Goal: Register for event/course

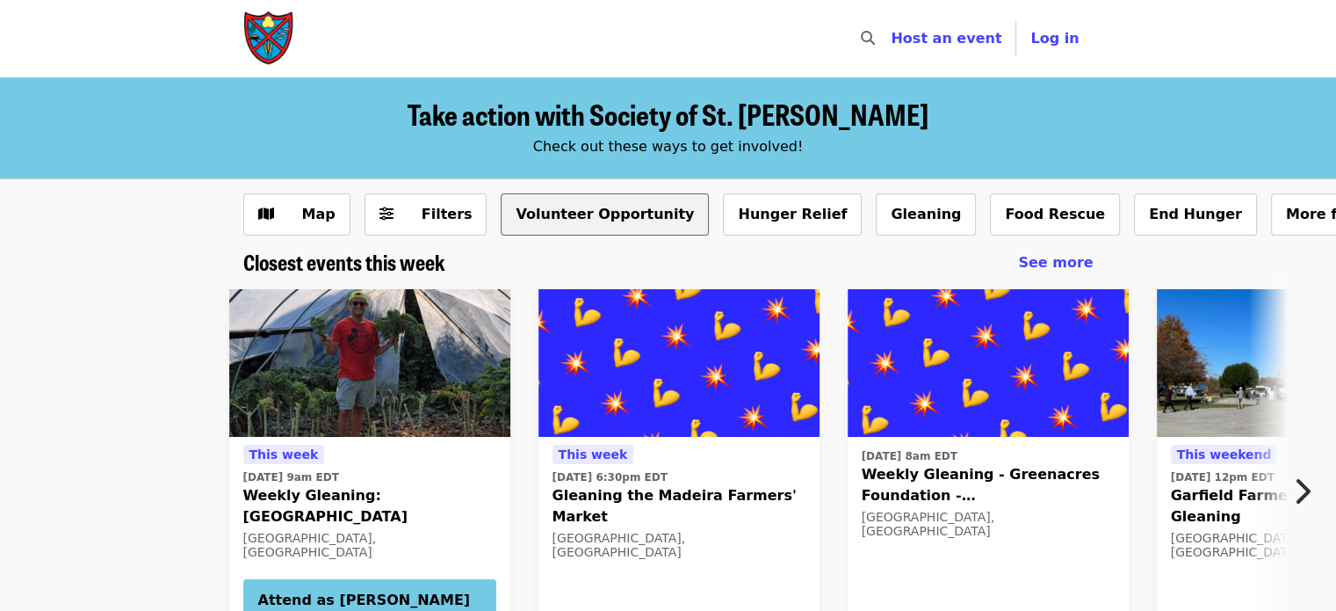
click at [598, 216] on button "Volunteer Opportunity" at bounding box center [605, 214] width 208 height 42
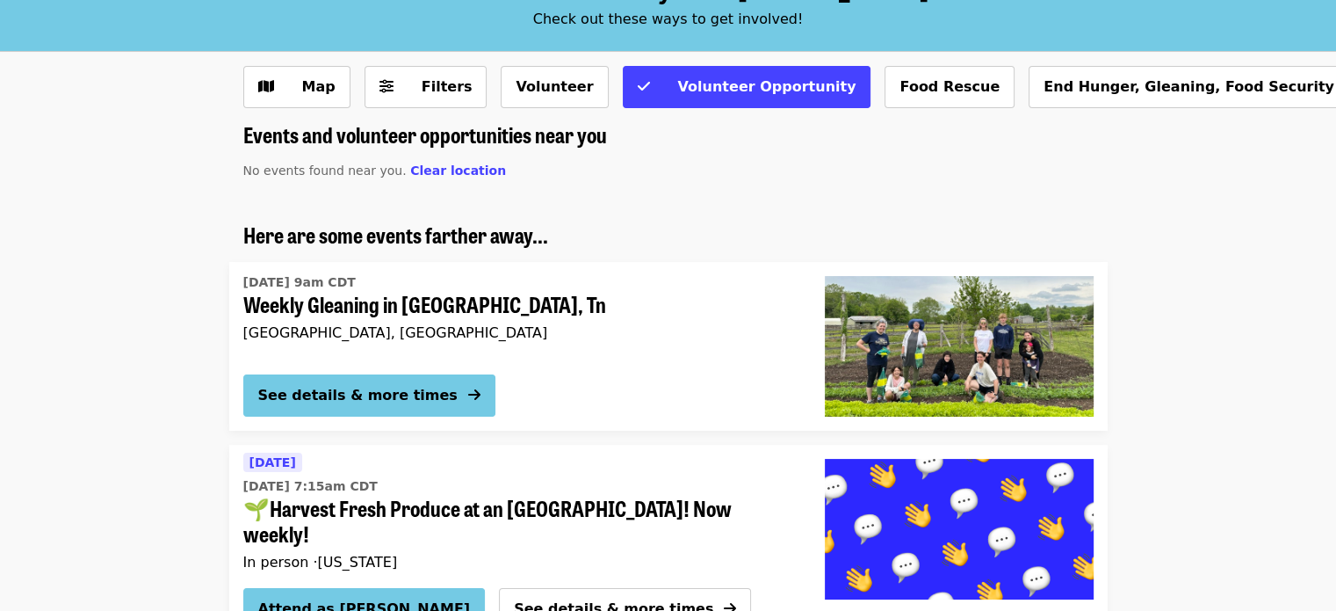
scroll to position [88, 0]
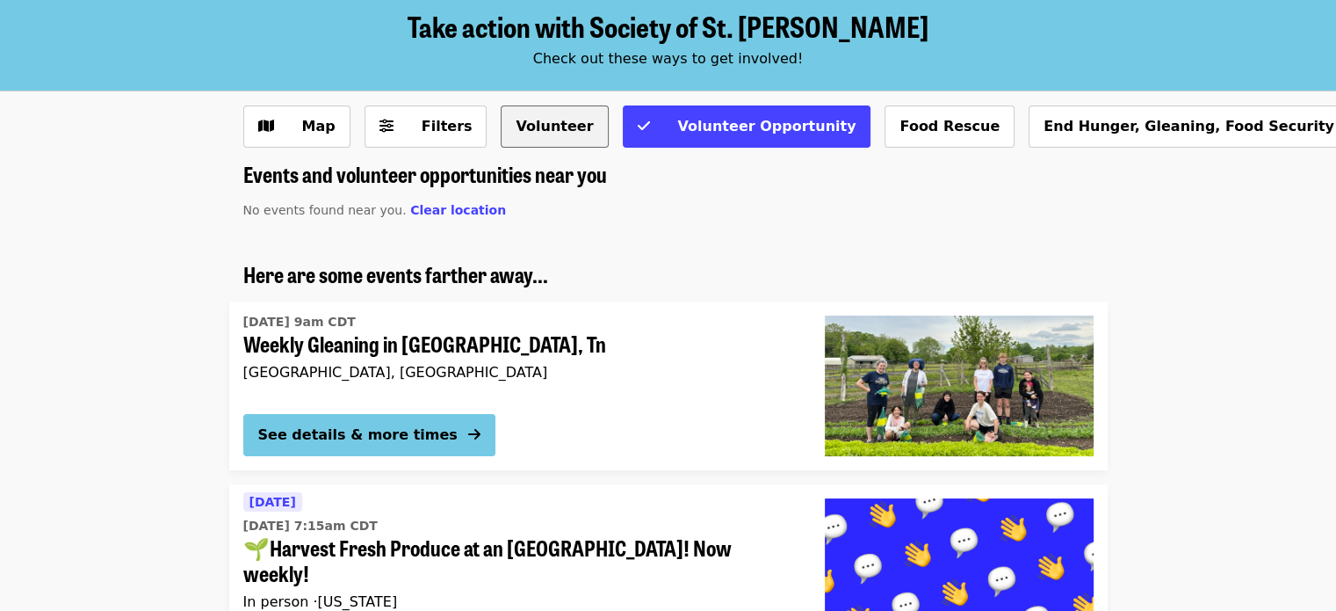
click at [524, 122] on button "Volunteer" at bounding box center [554, 126] width 107 height 42
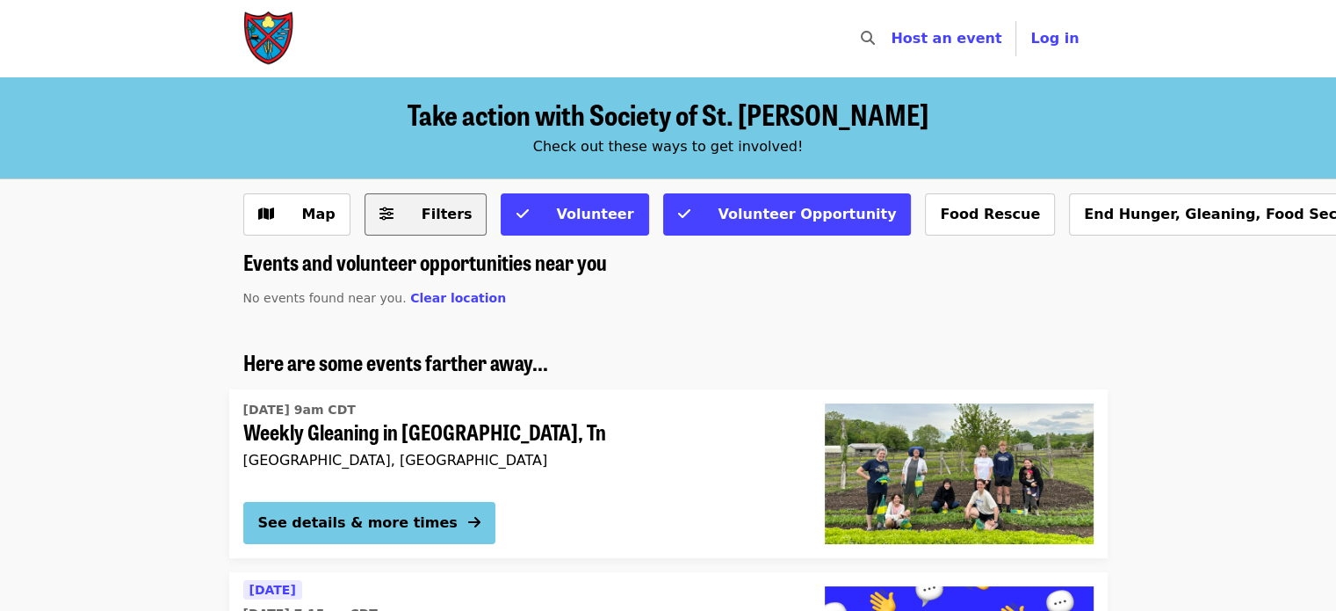
click at [439, 217] on span "Filters" at bounding box center [447, 214] width 51 height 17
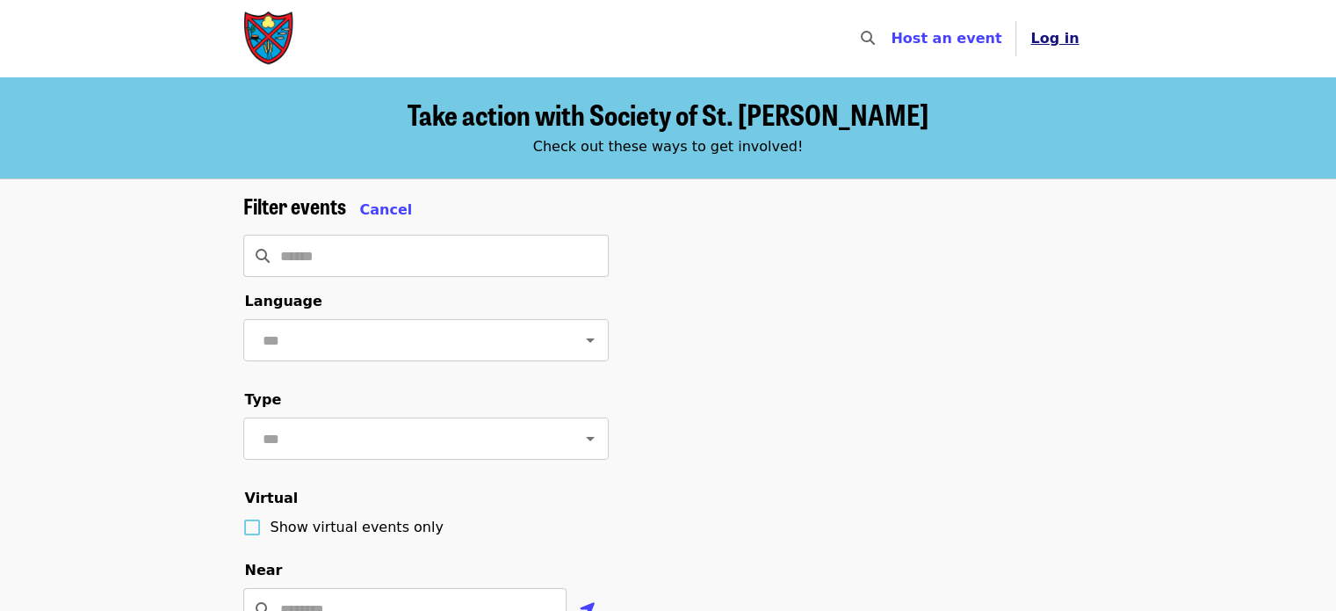
click at [1061, 40] on span "Log in" at bounding box center [1054, 38] width 48 height 17
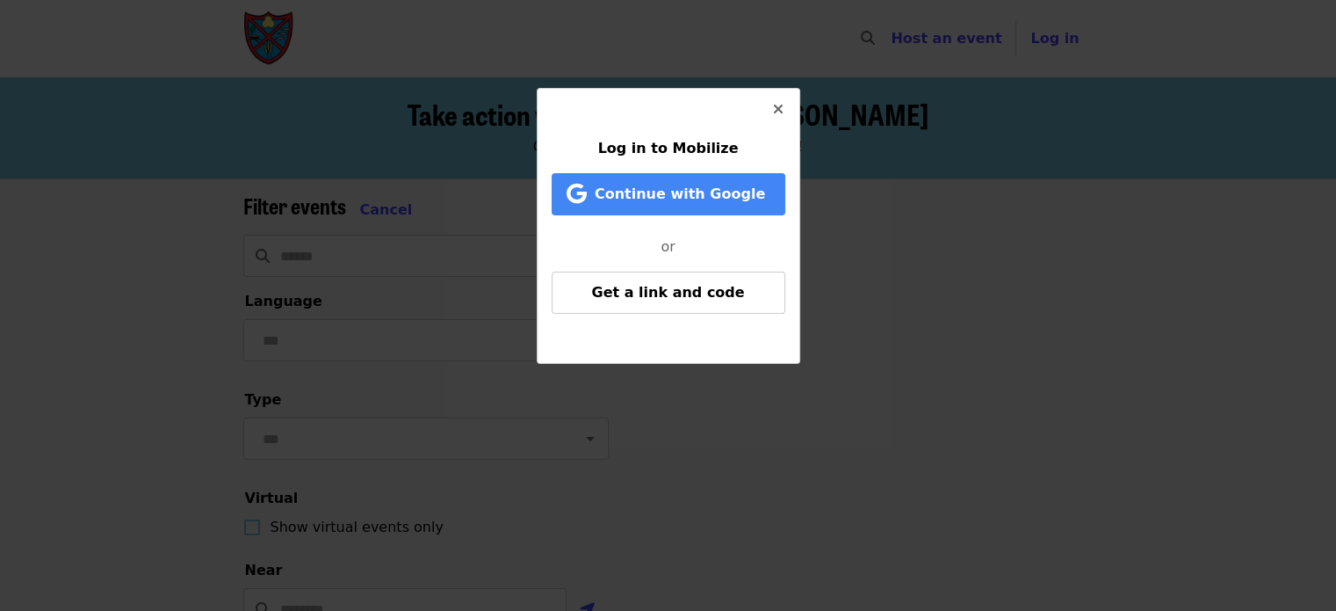
drag, startPoint x: 775, startPoint y: 111, endPoint x: 787, endPoint y: 111, distance: 12.3
click at [777, 111] on icon "times icon" at bounding box center [778, 109] width 11 height 17
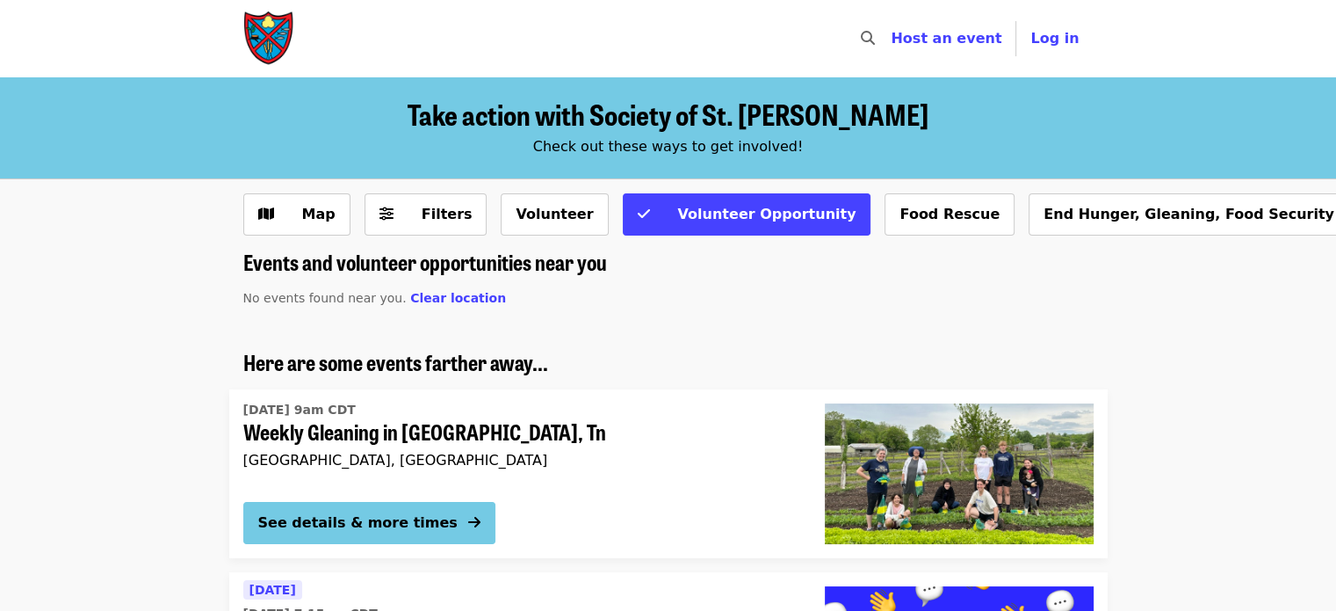
scroll to position [88, 0]
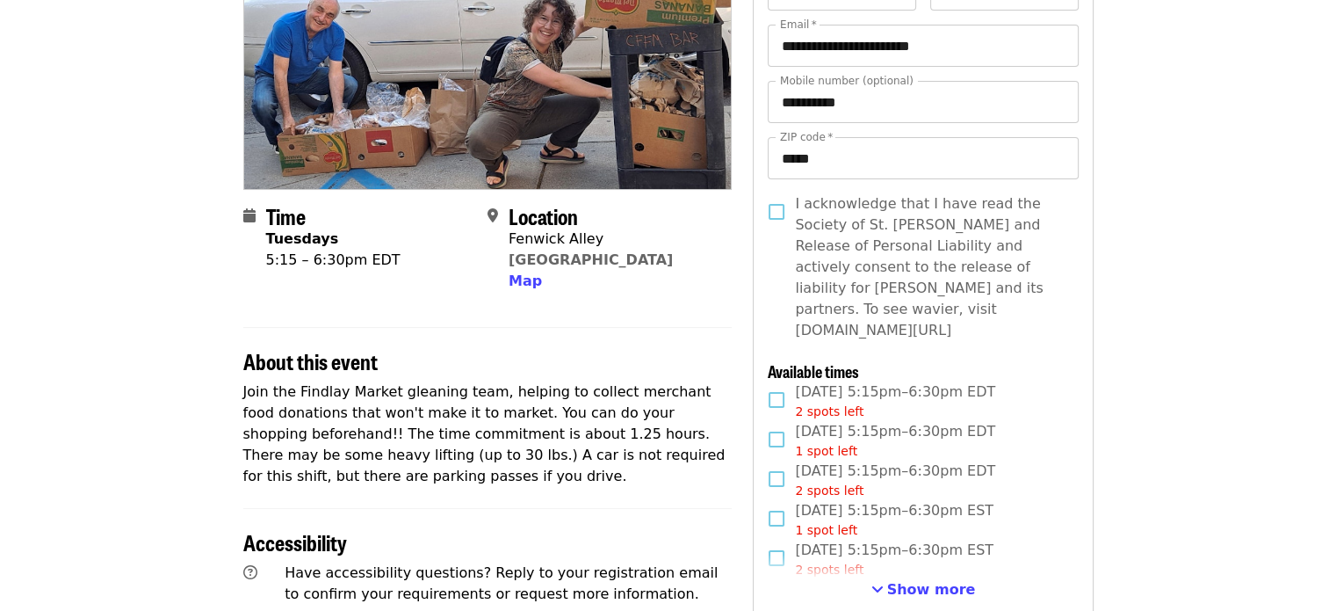
scroll to position [264, 0]
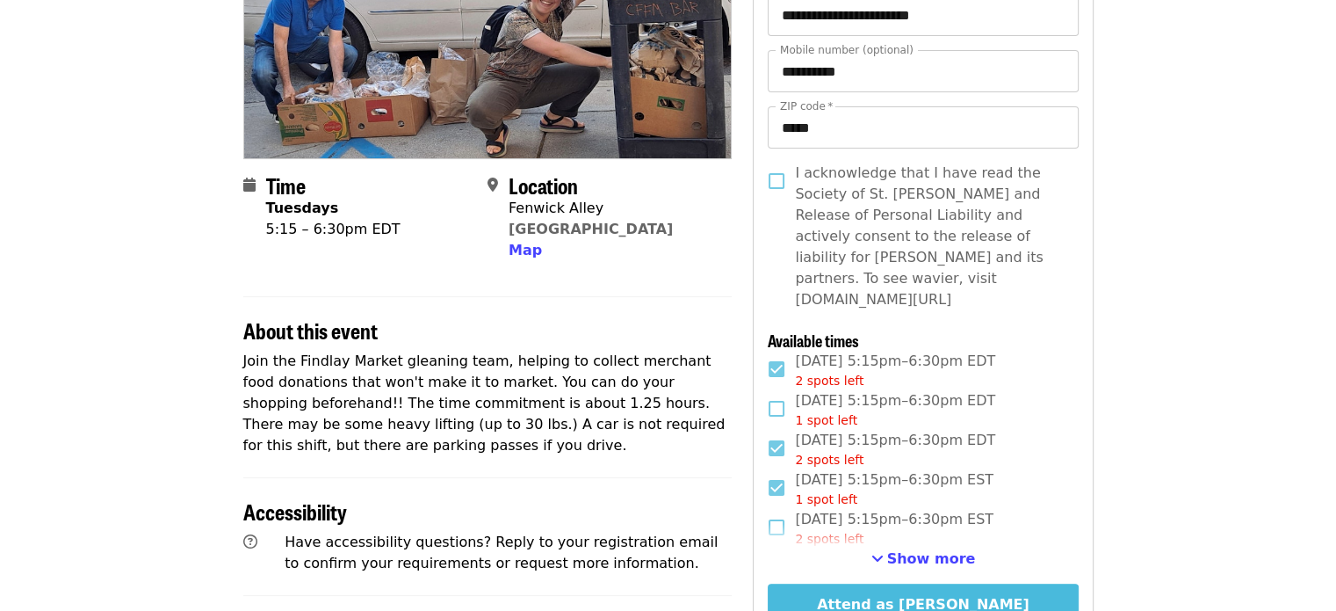
click at [943, 586] on button "Attend as [PERSON_NAME]" at bounding box center [923, 604] width 310 height 42
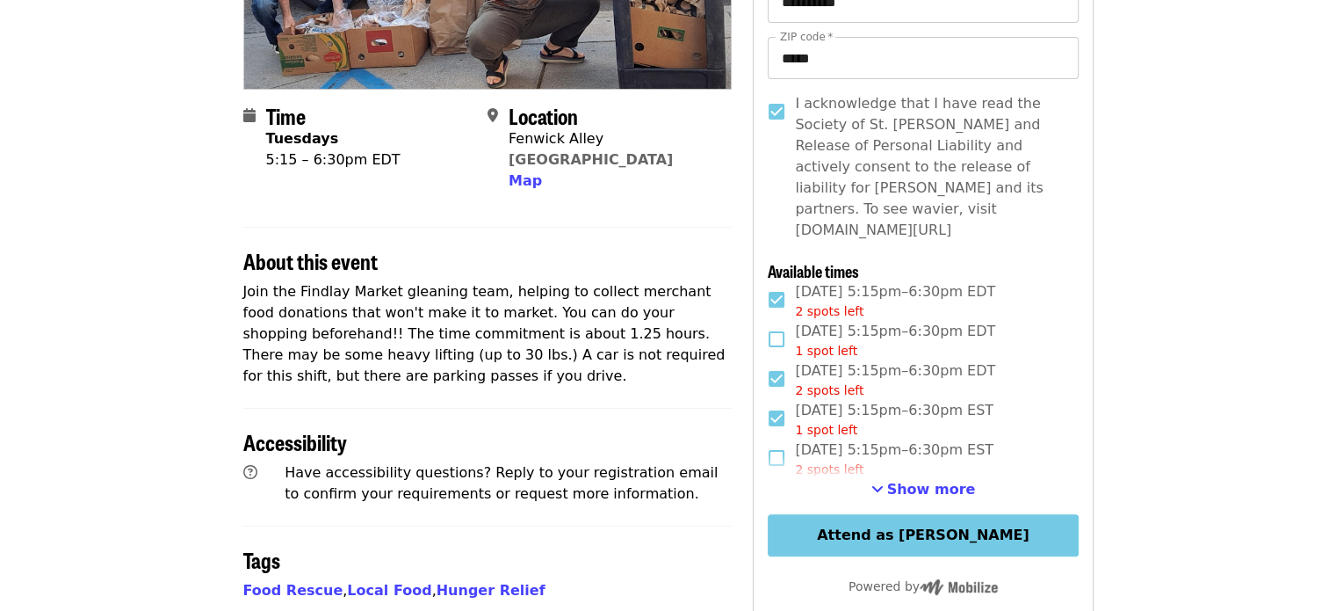
scroll to position [439, 0]
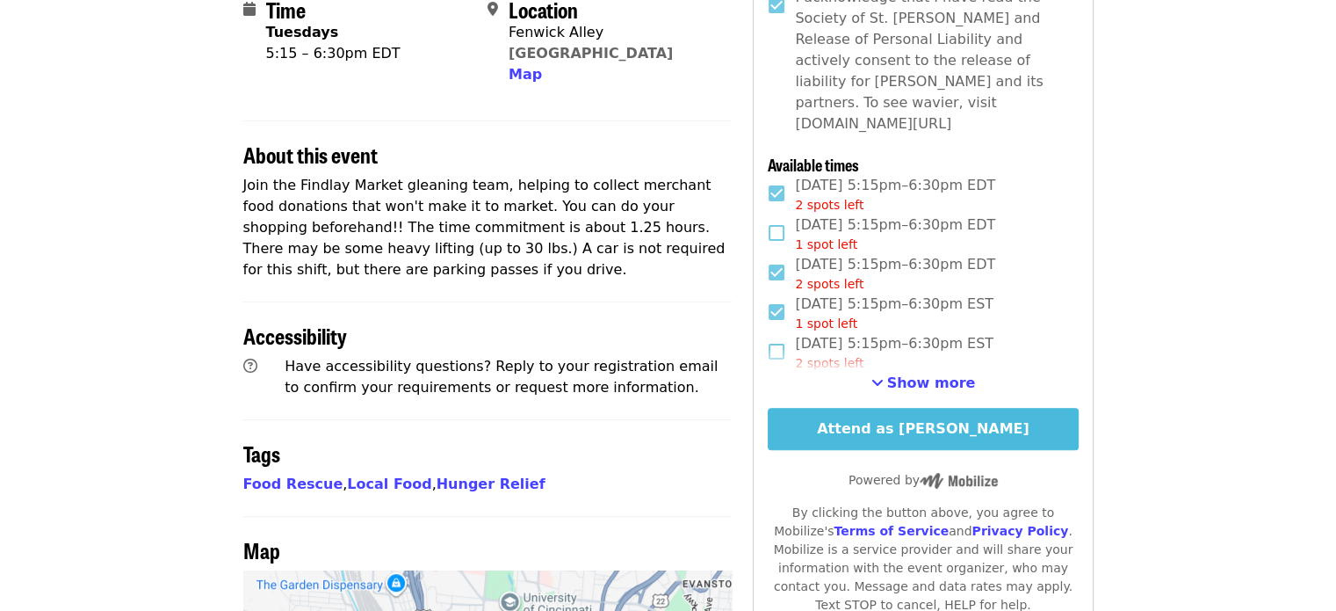
click at [950, 408] on button "Attend as [PERSON_NAME]" at bounding box center [923, 429] width 310 height 42
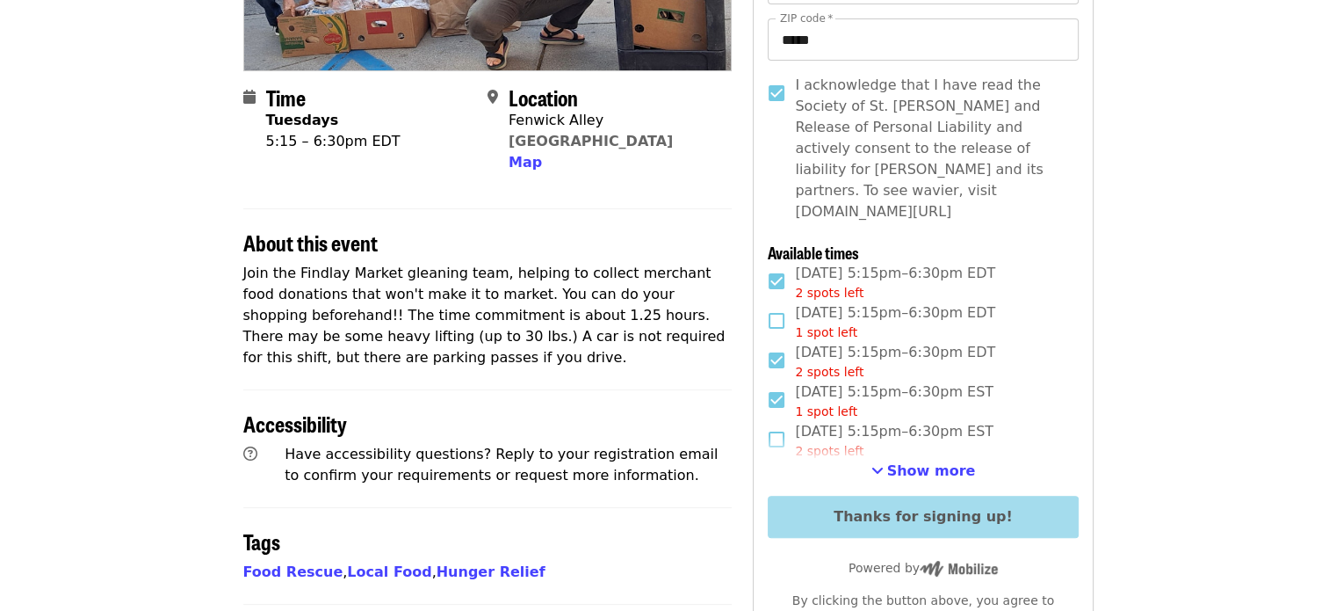
scroll to position [0, 0]
